Goal: Task Accomplishment & Management: Manage account settings

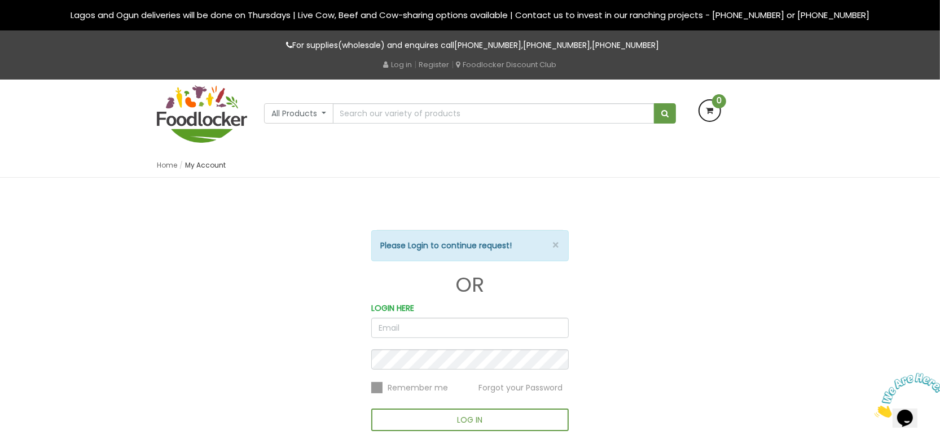
click at [385, 331] on input "email" at bounding box center [470, 328] width 198 height 20
type input "rhoda.adetoye@foodlocker.com.ng"
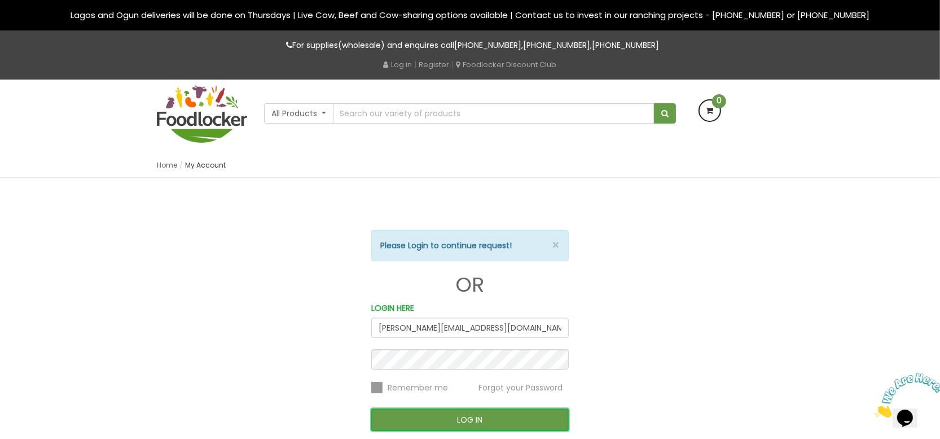
click at [388, 418] on button "LOG IN" at bounding box center [470, 420] width 198 height 23
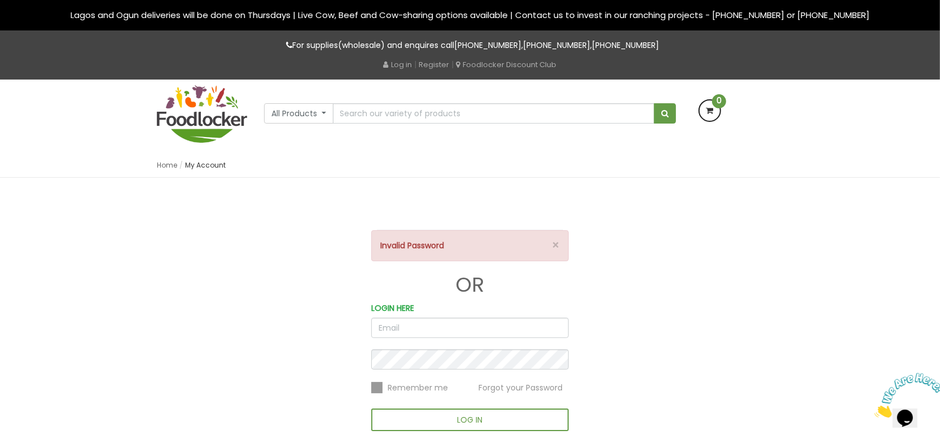
click at [398, 328] on input "email" at bounding box center [470, 328] width 198 height 20
type input "[PERSON_NAME][EMAIL_ADDRESS][DOMAIN_NAME]"
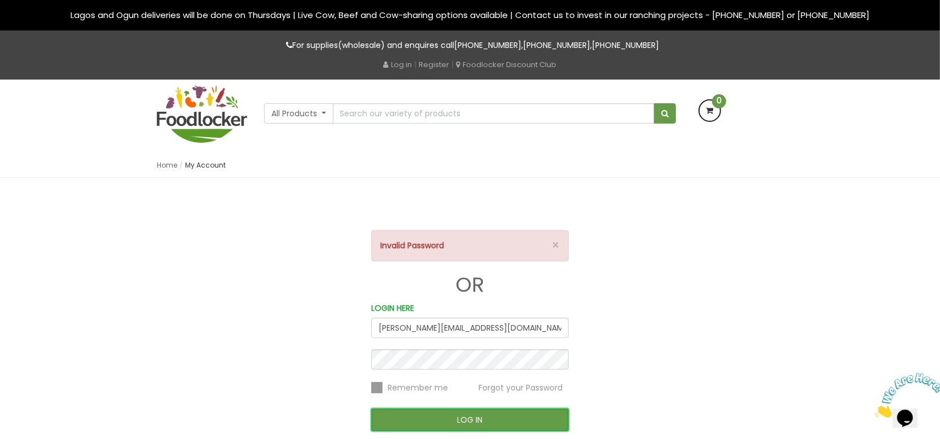
click at [404, 414] on button "LOG IN" at bounding box center [470, 420] width 198 height 23
click at [489, 415] on button "LOG IN" at bounding box center [470, 420] width 198 height 23
